Goal: Transaction & Acquisition: Book appointment/travel/reservation

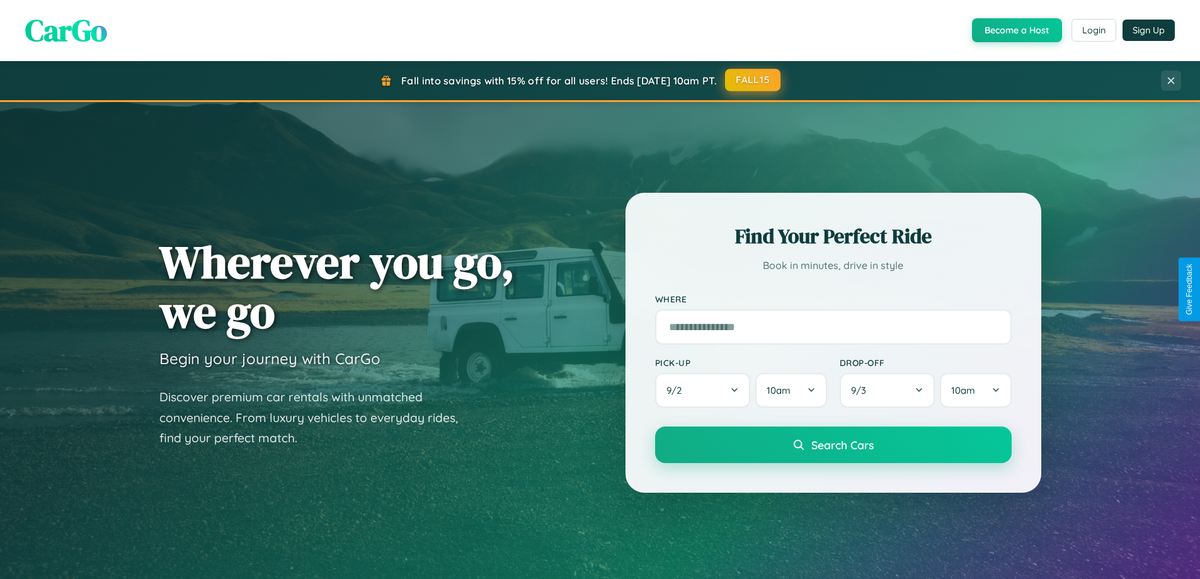
click at [754, 80] on button "FALL15" at bounding box center [752, 80] width 55 height 23
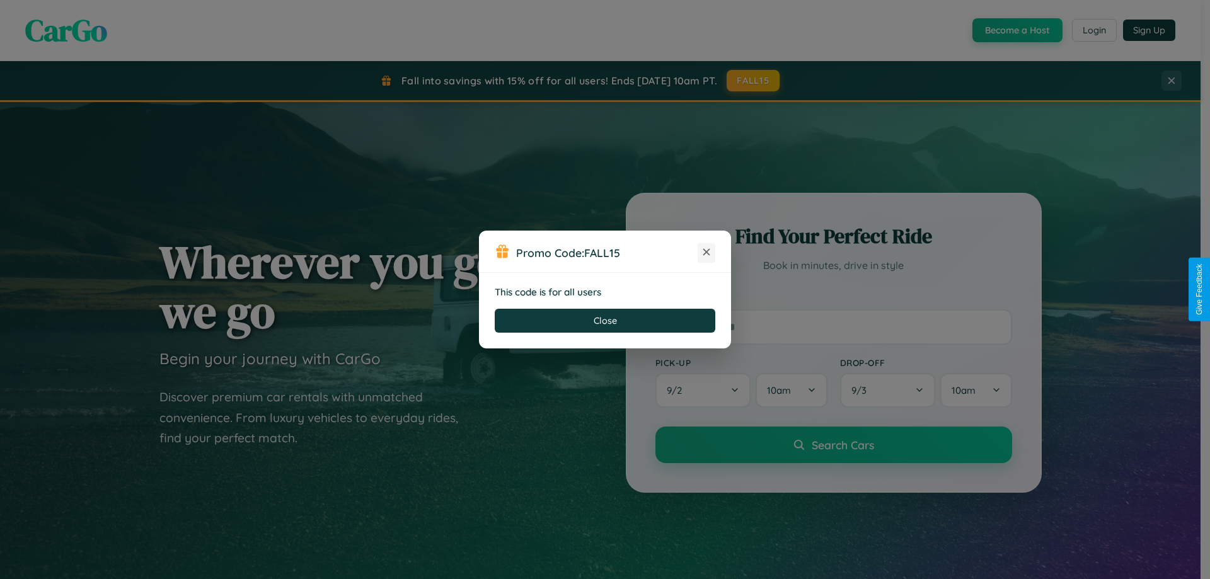
click at [706, 253] on icon at bounding box center [706, 252] width 13 height 13
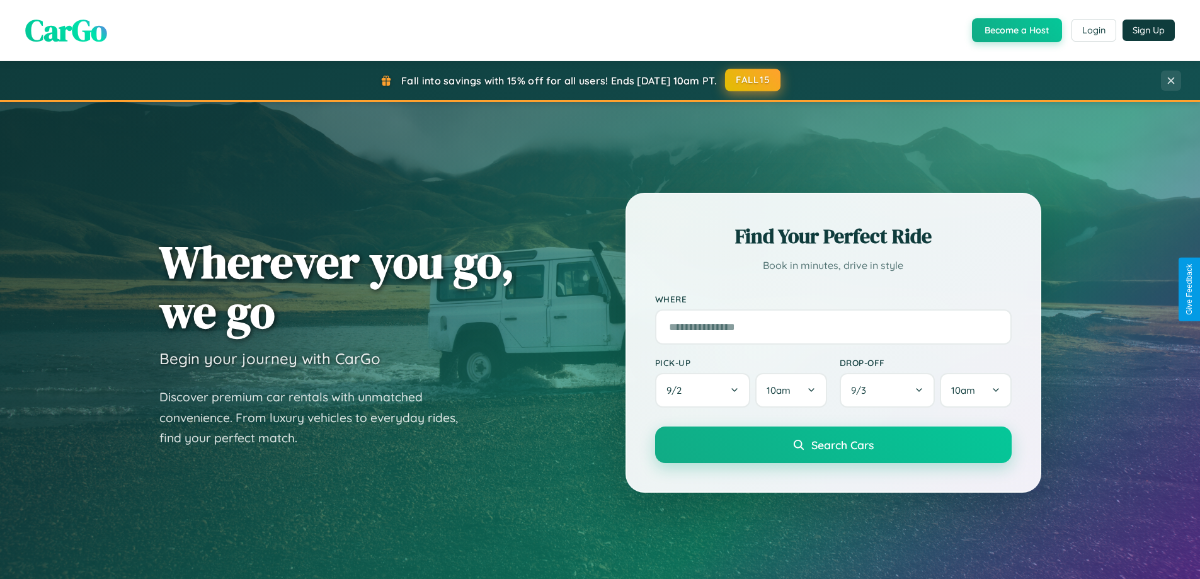
click at [754, 80] on button "FALL15" at bounding box center [752, 80] width 55 height 23
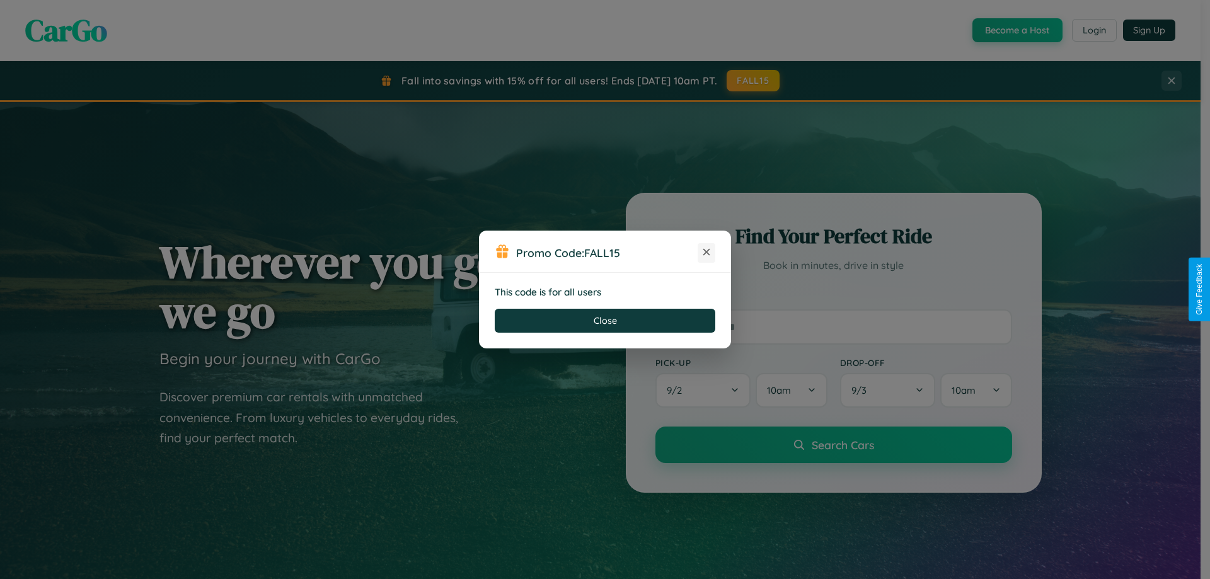
click at [706, 253] on icon at bounding box center [706, 252] width 13 height 13
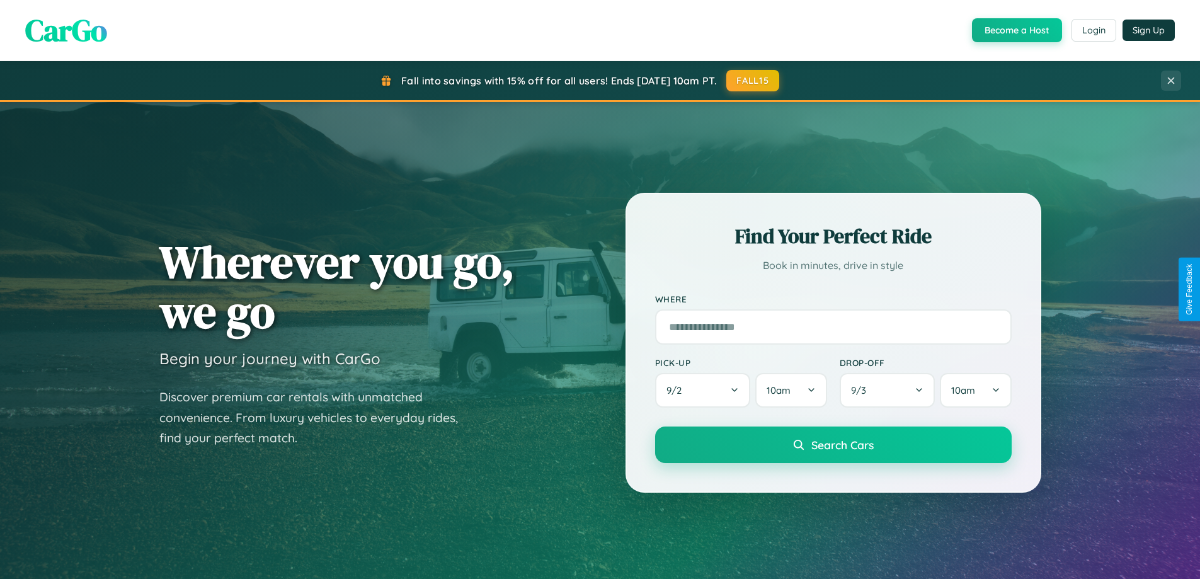
scroll to position [867, 0]
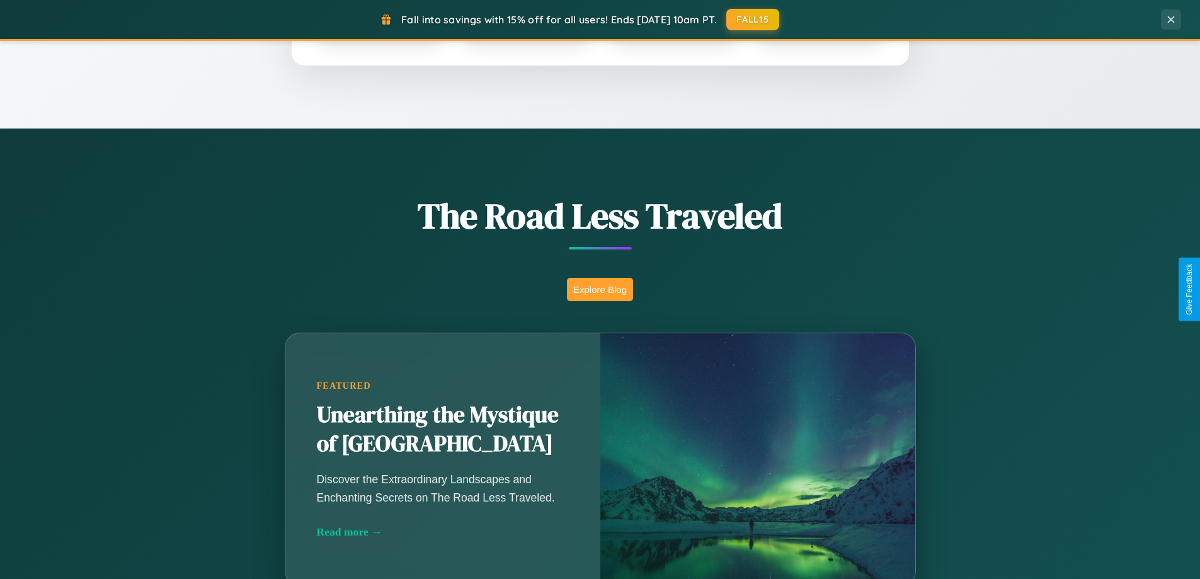
click at [600, 289] on button "Explore Blog" at bounding box center [600, 289] width 66 height 23
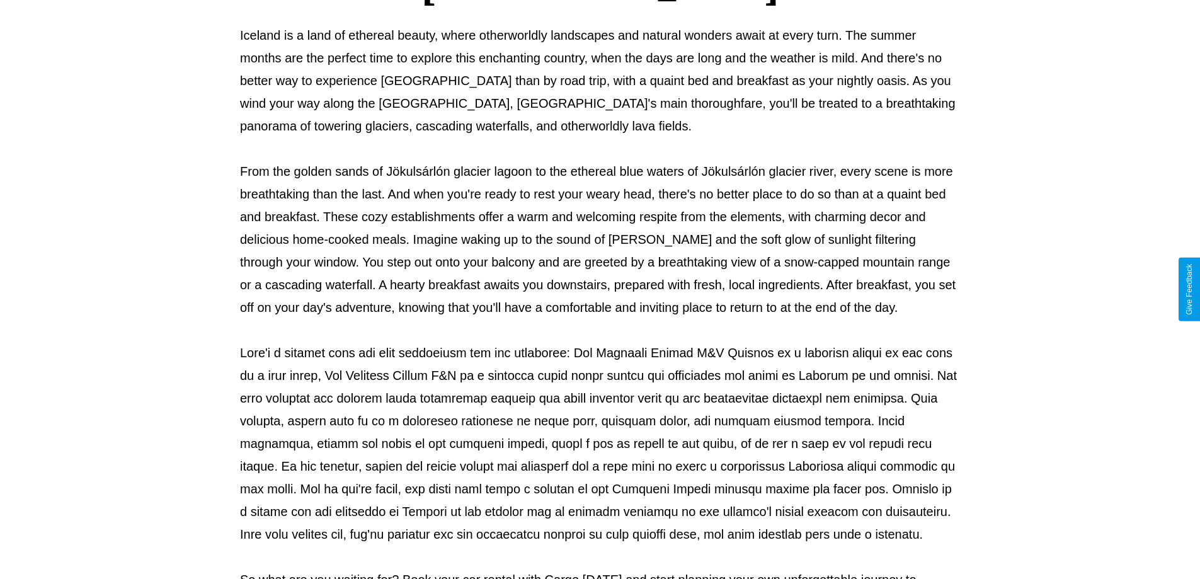
scroll to position [408, 0]
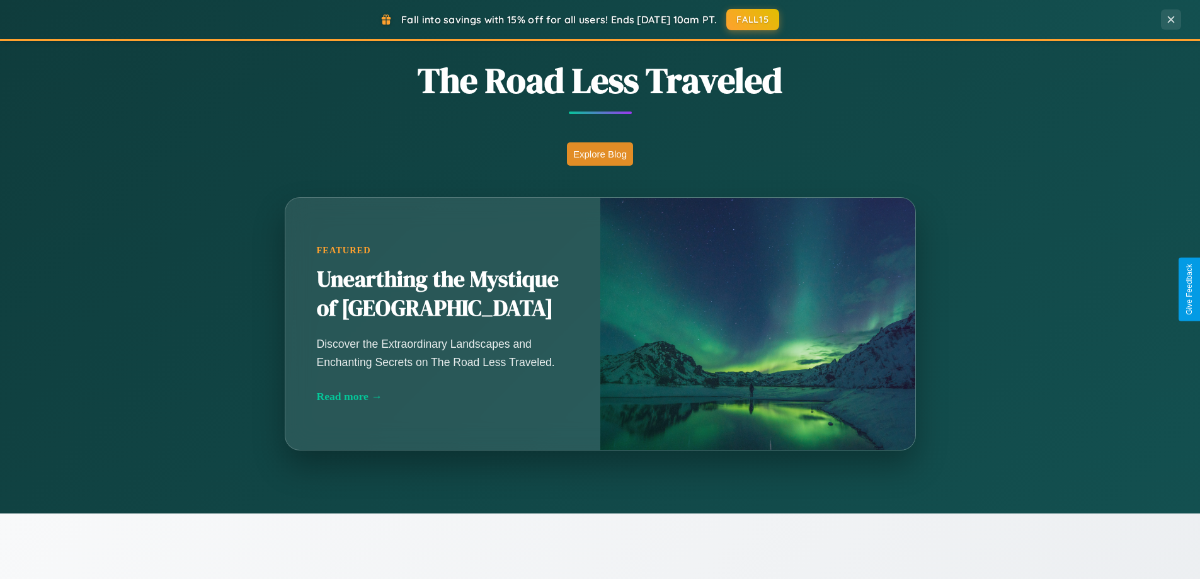
scroll to position [2025, 0]
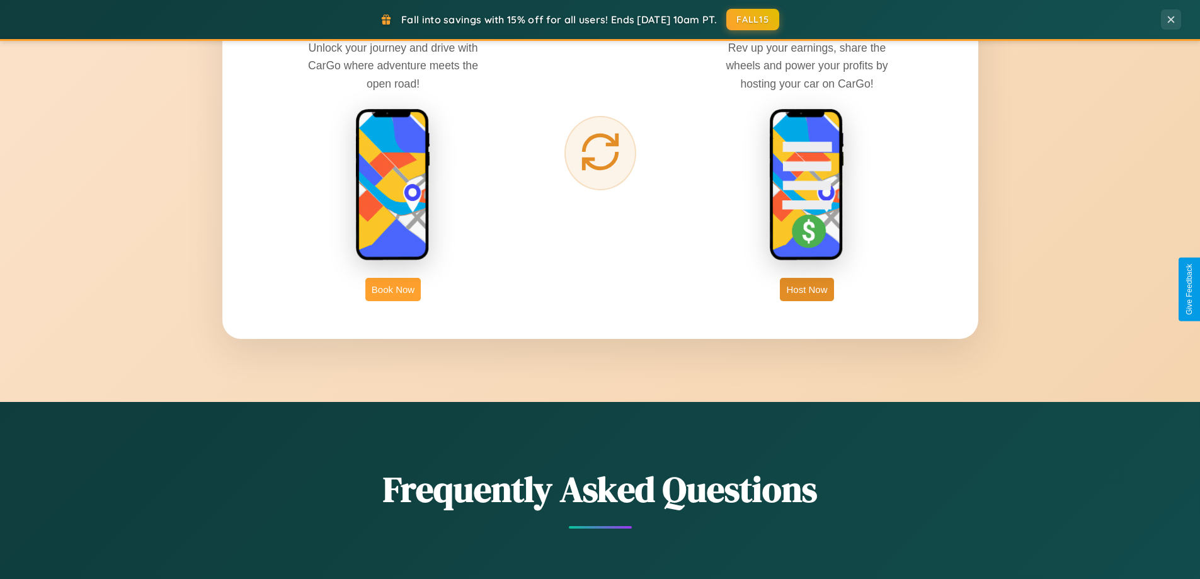
click at [393, 289] on button "Book Now" at bounding box center [392, 289] width 55 height 23
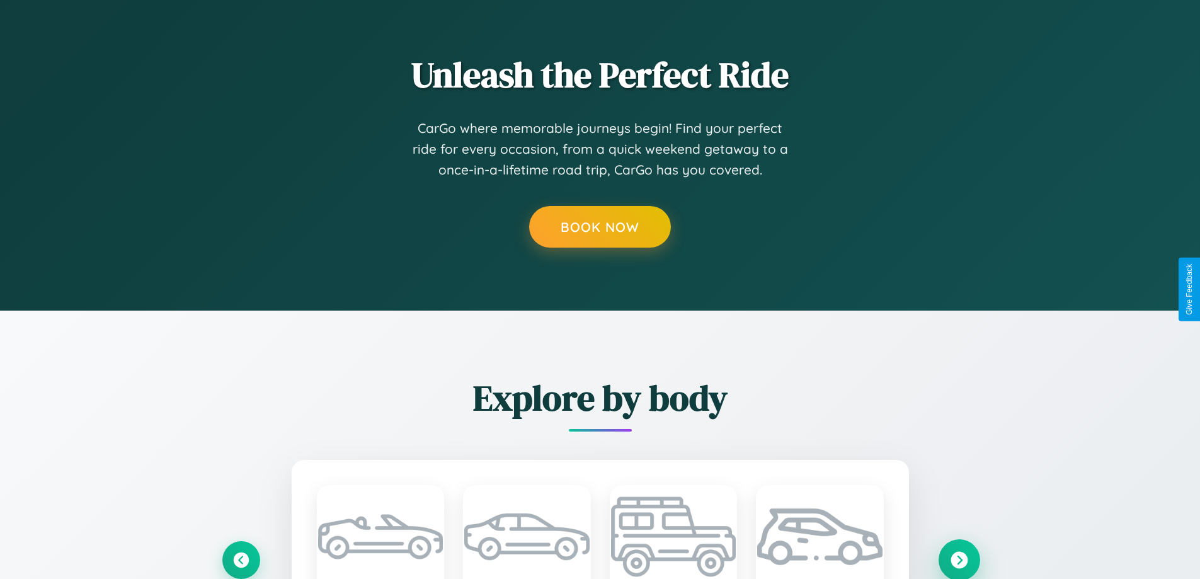
scroll to position [0, 14]
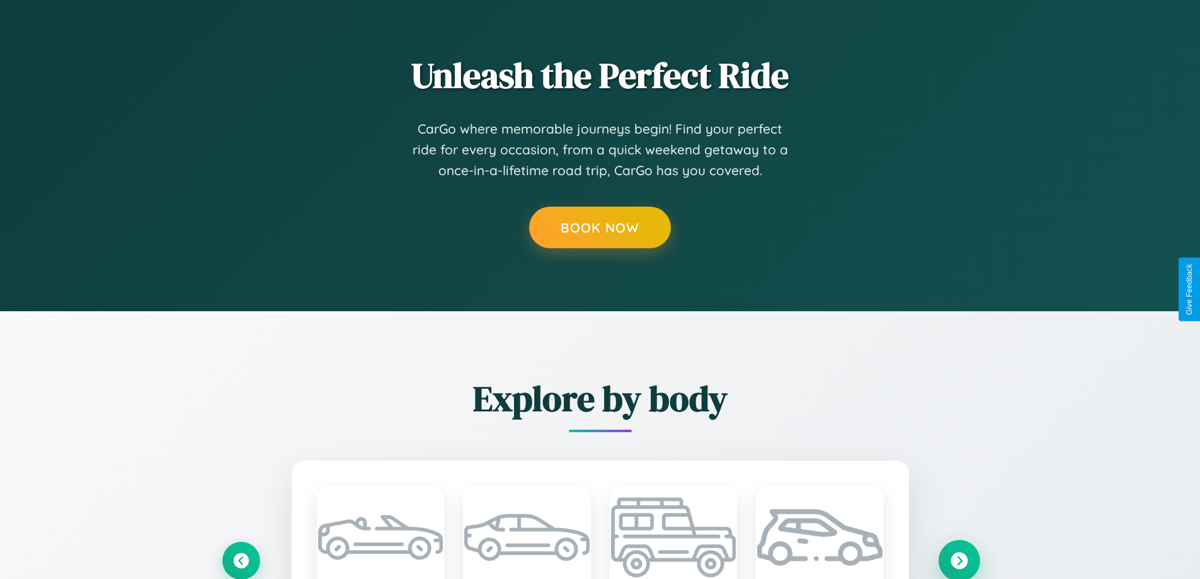
click at [959, 560] on icon at bounding box center [959, 560] width 17 height 17
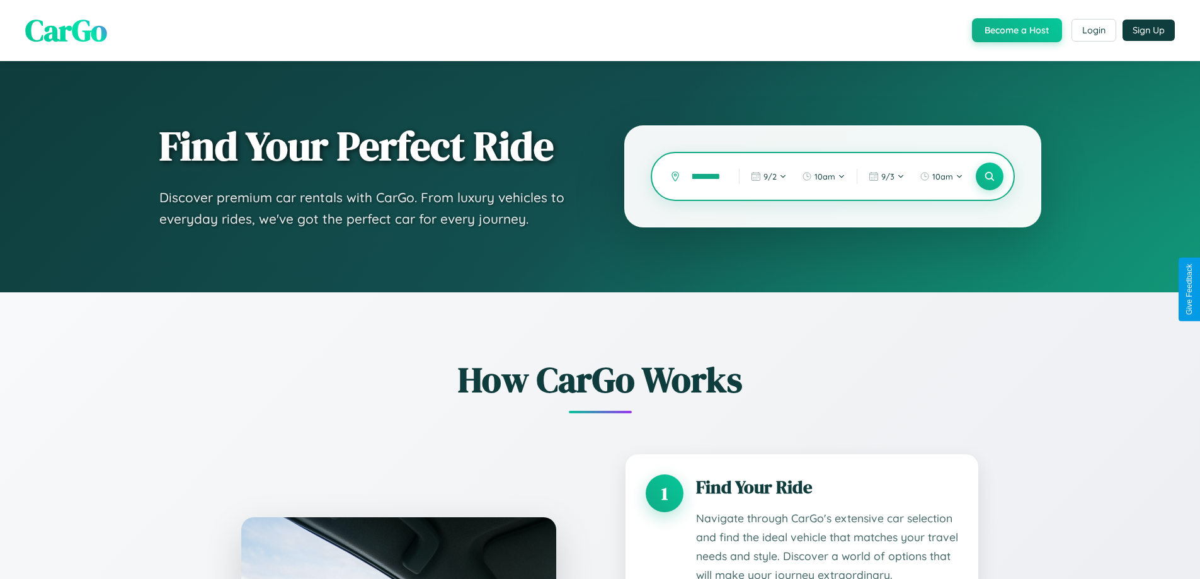
scroll to position [0, 23]
type input "**********"
click at [989, 176] on icon at bounding box center [990, 177] width 12 height 12
